Goal: Task Accomplishment & Management: Complete application form

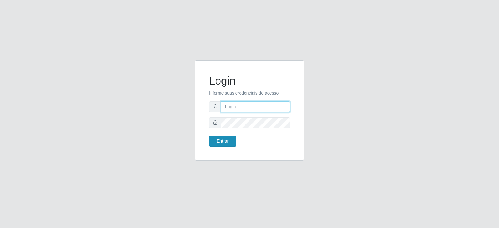
type input "[EMAIL_ADDRESS][DOMAIN_NAME]"
click at [217, 140] on button "Entrar" at bounding box center [222, 141] width 27 height 11
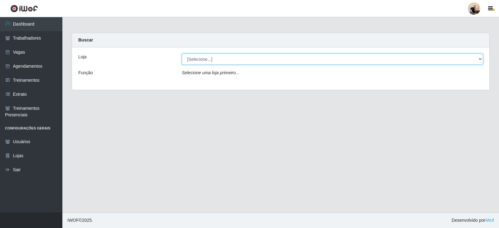
click at [216, 58] on select "[Selecione...] SuperFácil Atacado - Vale do Sol" at bounding box center [332, 59] width 301 height 11
select select "502"
click at [182, 54] on select "[Selecione...] SuperFácil Atacado - Vale do Sol" at bounding box center [332, 59] width 301 height 11
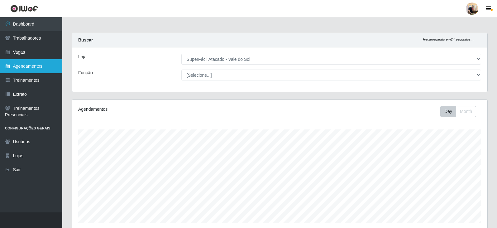
click at [31, 66] on link "Agendamentos" at bounding box center [31, 66] width 62 height 14
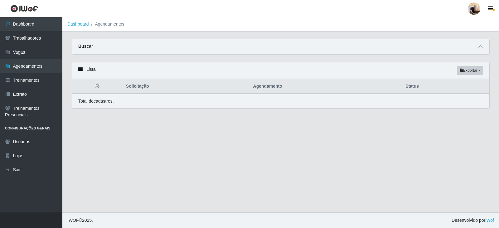
click at [87, 47] on strong "Buscar" at bounding box center [85, 46] width 15 height 5
click at [103, 46] on div "Buscar" at bounding box center [280, 46] width 417 height 15
click at [481, 47] on icon at bounding box center [480, 46] width 4 height 4
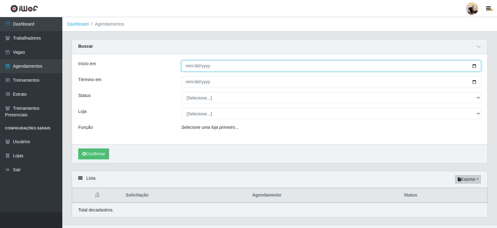
click at [213, 65] on input "Início em" at bounding box center [331, 65] width 300 height 11
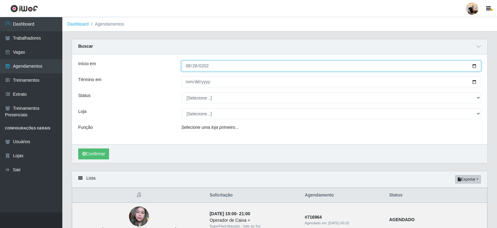
type input "[DATE]"
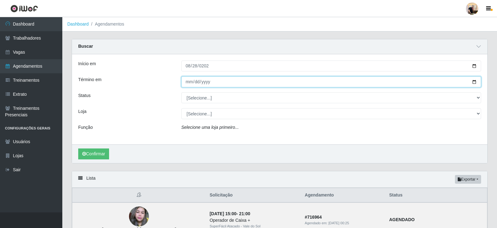
click at [211, 79] on input "Término em" at bounding box center [331, 81] width 300 height 11
click at [190, 80] on input "Término em" at bounding box center [331, 81] width 300 height 11
type input "[DATE]"
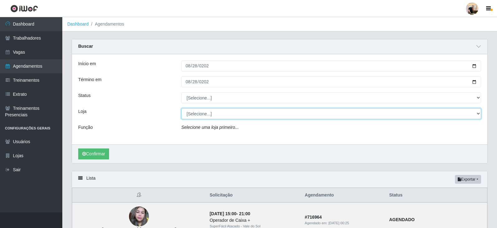
click at [228, 116] on select "[Selecione...] SuperFácil Atacado - Vale do Sol" at bounding box center [331, 113] width 300 height 11
select select "502"
click at [181, 108] on select "[Selecione...] SuperFácil Atacado - Vale do Sol" at bounding box center [331, 113] width 300 height 11
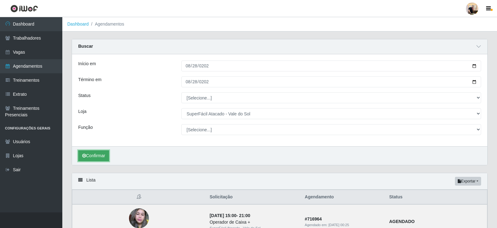
click at [97, 155] on button "Confirmar" at bounding box center [93, 155] width 31 height 11
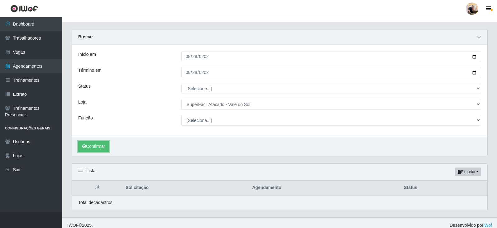
scroll to position [15, 0]
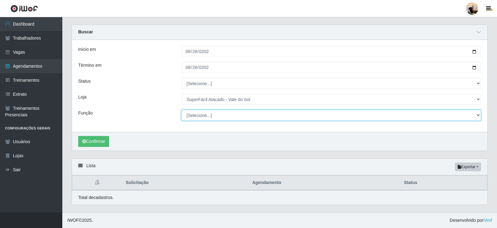
click at [228, 112] on select "[Selecione...] Embalador Embalador + Embalador ++ Operador de Caixa Operador de…" at bounding box center [331, 115] width 300 height 11
select select "22"
click at [181, 110] on select "[Selecione...] Embalador Embalador + Embalador ++ Operador de Caixa Operador de…" at bounding box center [331, 115] width 300 height 11
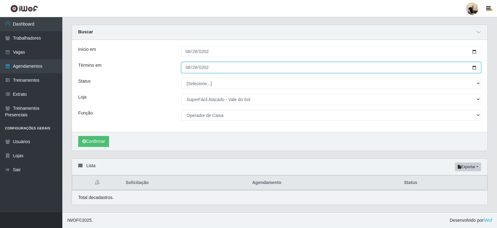
click at [228, 67] on input "[DATE]" at bounding box center [331, 67] width 300 height 11
click at [229, 67] on input "Término em" at bounding box center [331, 67] width 300 height 11
click at [229, 68] on input "Término em" at bounding box center [331, 67] width 300 height 11
click at [199, 67] on input "Término em" at bounding box center [331, 67] width 300 height 11
click at [194, 67] on input "Término em" at bounding box center [331, 67] width 300 height 11
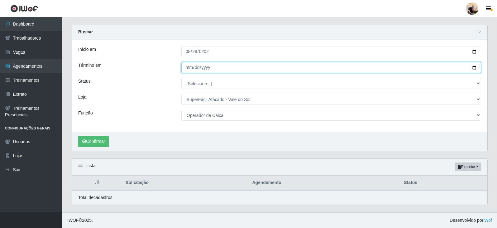
click at [212, 66] on input "Término em" at bounding box center [331, 67] width 300 height 11
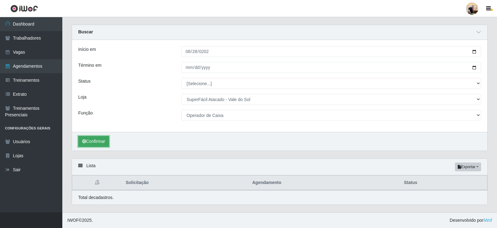
click at [106, 142] on button "Confirmar" at bounding box center [93, 141] width 31 height 11
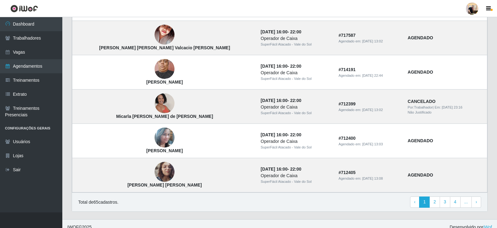
scroll to position [534, 0]
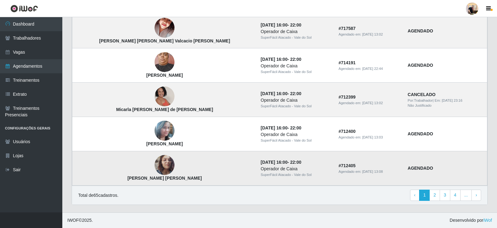
click at [155, 163] on img at bounding box center [165, 165] width 20 height 36
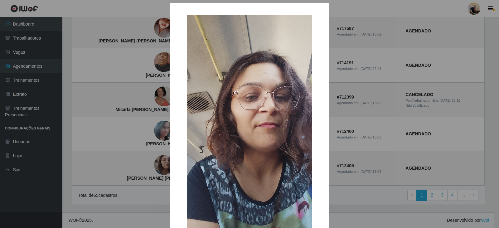
click at [93, 151] on div "× [PERSON_NAME] [PERSON_NAME] OK Cancel" at bounding box center [249, 114] width 499 height 228
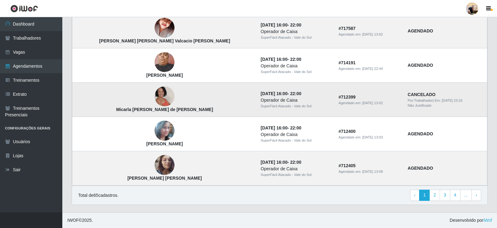
click at [155, 97] on img at bounding box center [165, 96] width 20 height 28
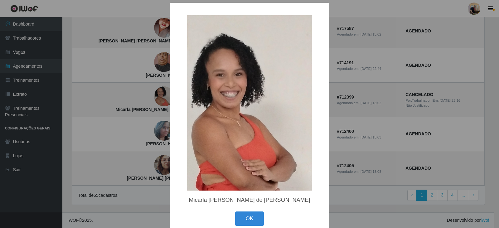
click at [132, 144] on div "× Micarla [PERSON_NAME] de [PERSON_NAME] OK Cancel" at bounding box center [249, 114] width 499 height 228
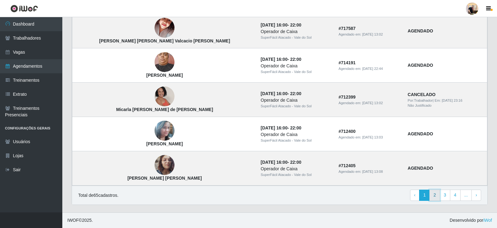
click at [439, 194] on link "2" at bounding box center [435, 195] width 11 height 11
